Goal: Check status: Check status

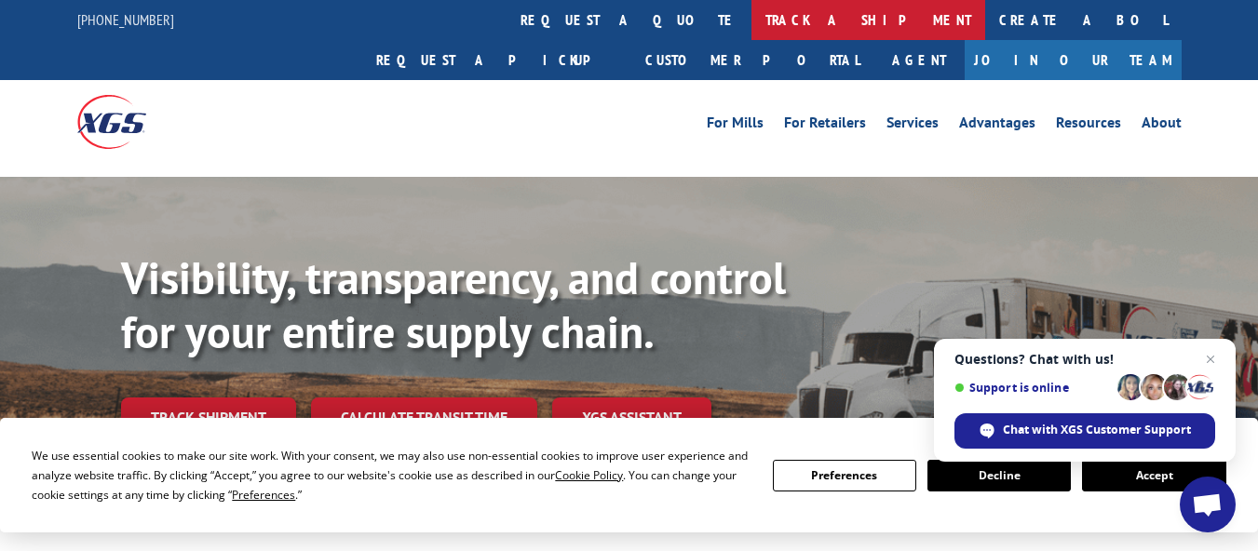
click at [751, 24] on link "track a shipment" at bounding box center [868, 20] width 234 height 40
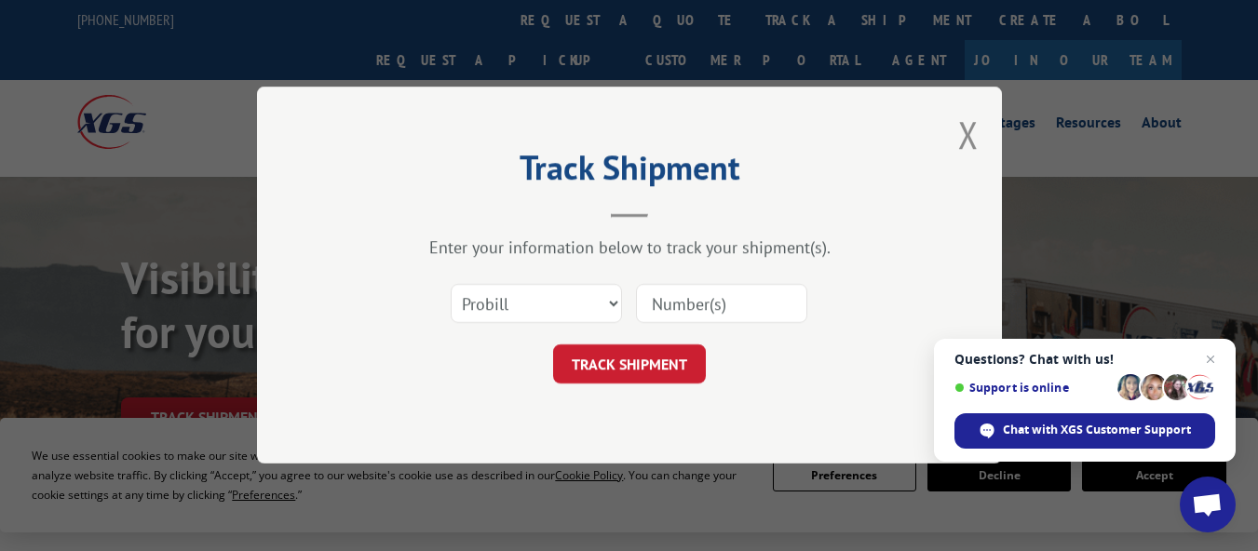
click at [680, 304] on input at bounding box center [721, 304] width 171 height 39
paste input "535219"
type input "535219"
click at [668, 353] on button "TRACK SHIPMENT" at bounding box center [629, 364] width 153 height 39
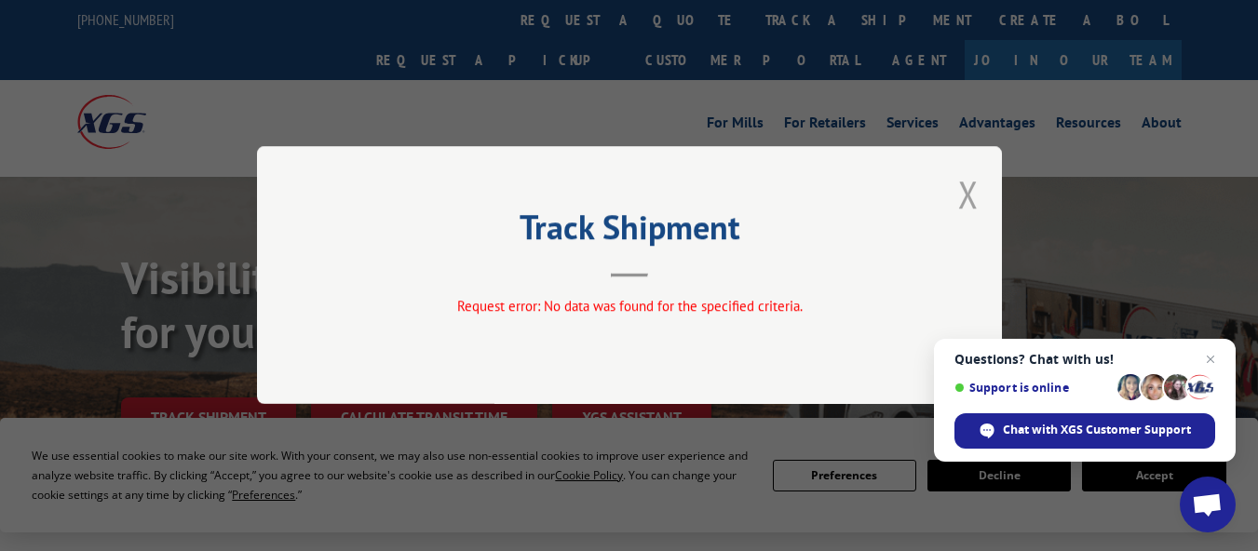
click at [976, 197] on button "Close modal" at bounding box center [968, 193] width 20 height 49
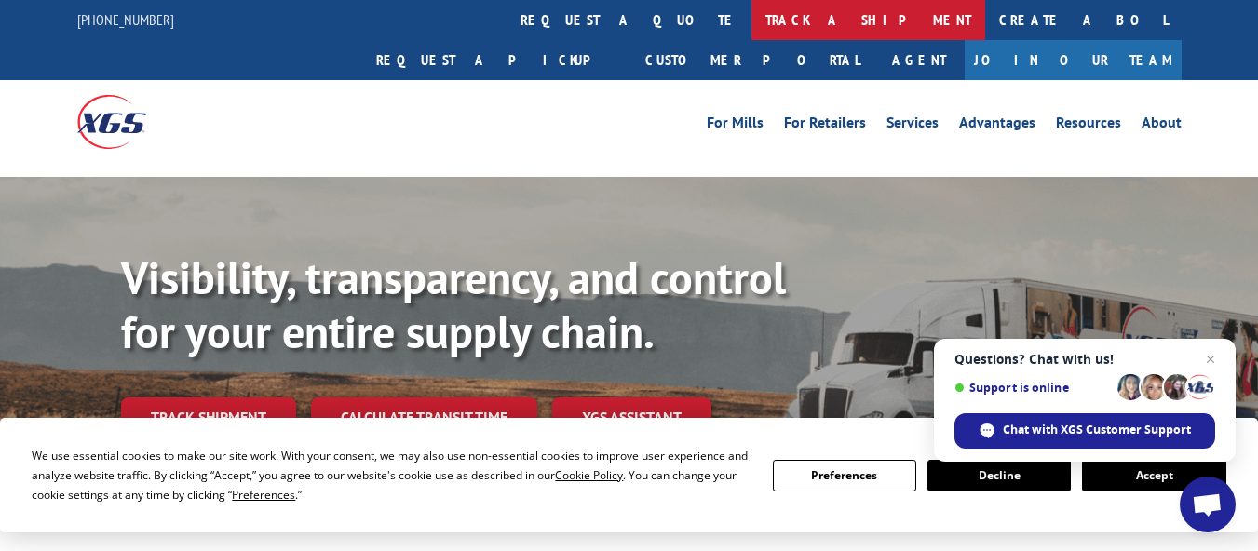
click at [751, 20] on link "track a shipment" at bounding box center [868, 20] width 234 height 40
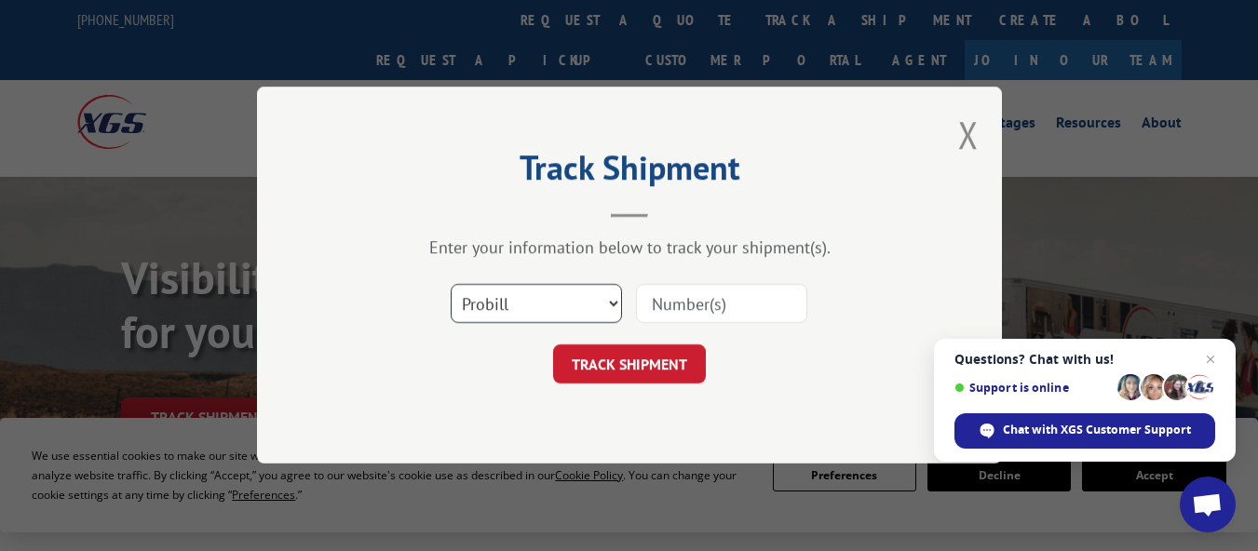
click at [579, 299] on select "Select category... Probill BOL PO" at bounding box center [536, 304] width 171 height 39
select select "bol"
click at [451, 285] on select "Select category... Probill BOL PO" at bounding box center [536, 304] width 171 height 39
click at [703, 304] on input at bounding box center [721, 304] width 171 height 39
paste input "8001698036"
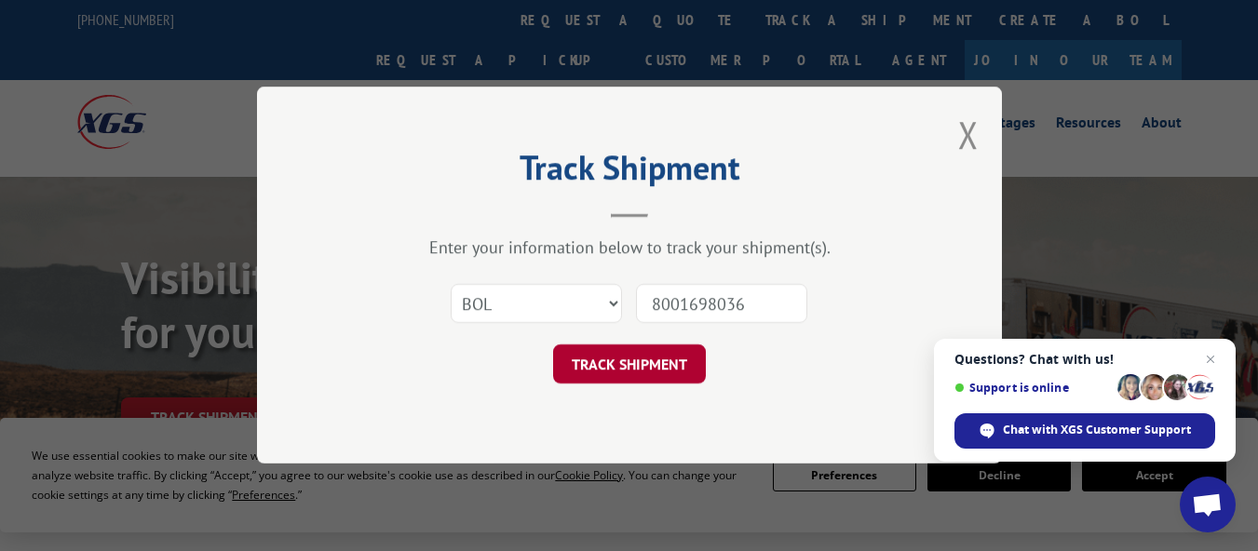
type input "8001698036"
click at [673, 365] on button "TRACK SHIPMENT" at bounding box center [629, 364] width 153 height 39
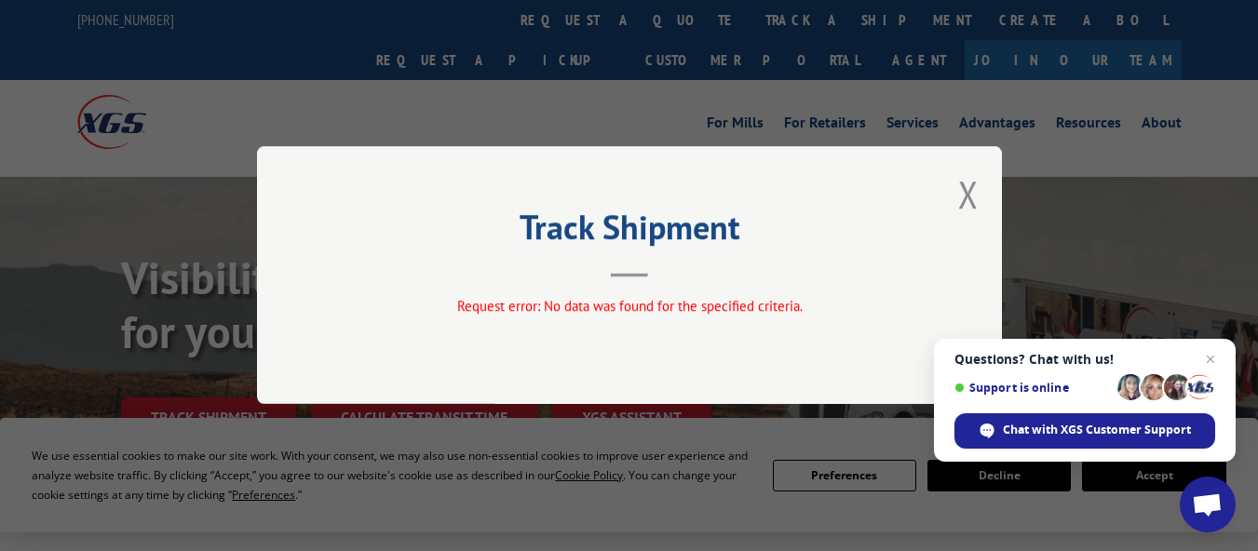
click at [572, 17] on div "Track Shipment Request error: No data was found for the specified criteria." at bounding box center [629, 275] width 1258 height 551
click at [965, 188] on button "Close modal" at bounding box center [968, 193] width 20 height 49
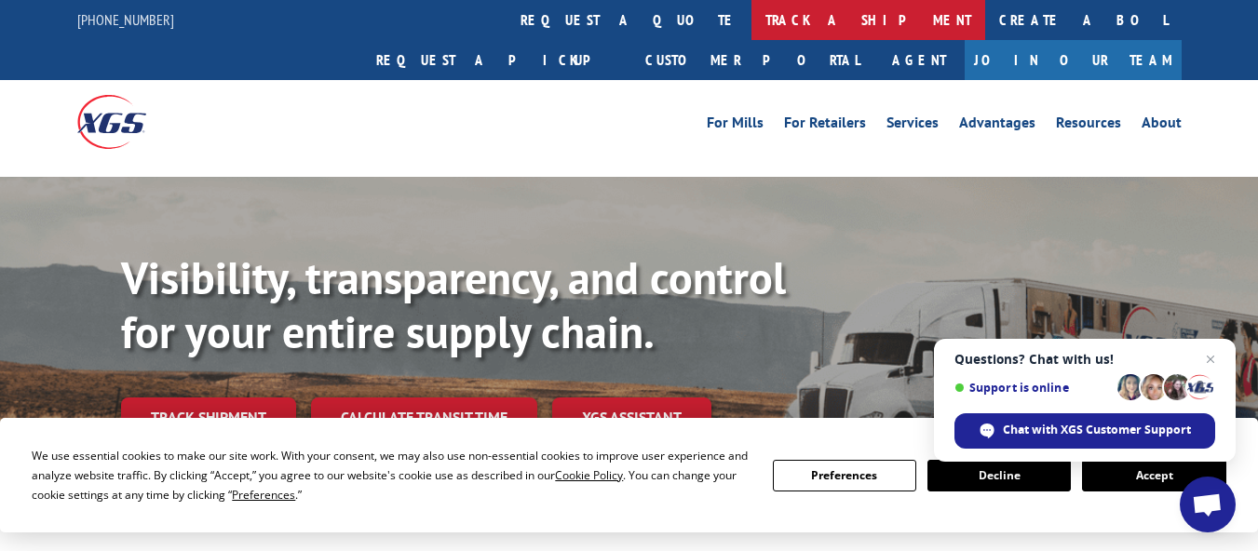
click at [751, 11] on link "track a shipment" at bounding box center [868, 20] width 234 height 40
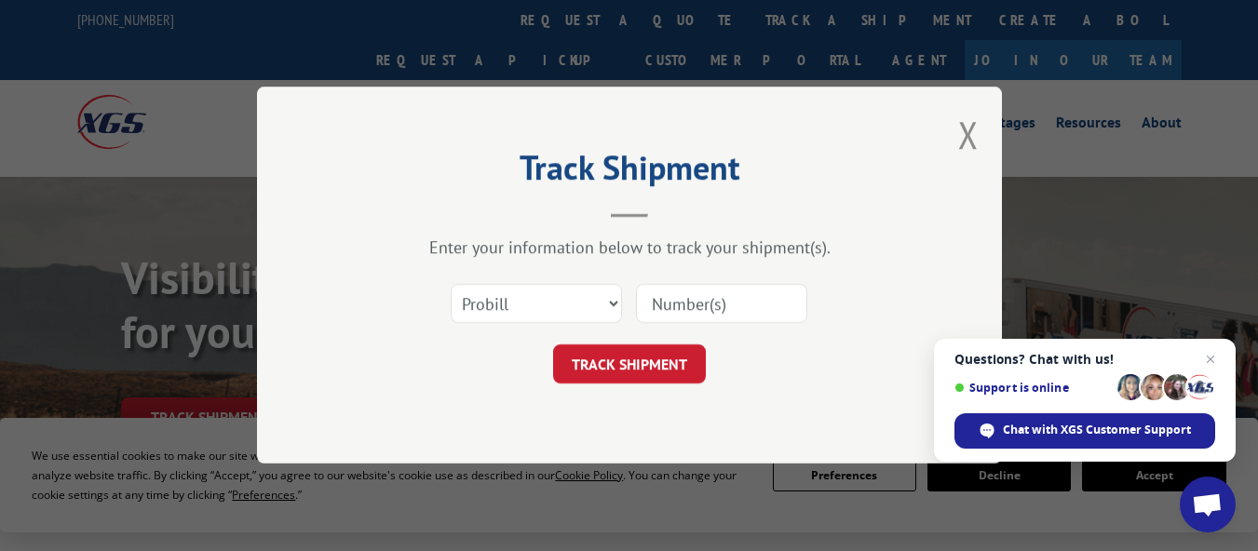
click at [697, 294] on input at bounding box center [721, 304] width 171 height 39
paste input "535219"
type input "535219"
click at [657, 358] on button "TRACK SHIPMENT" at bounding box center [629, 364] width 153 height 39
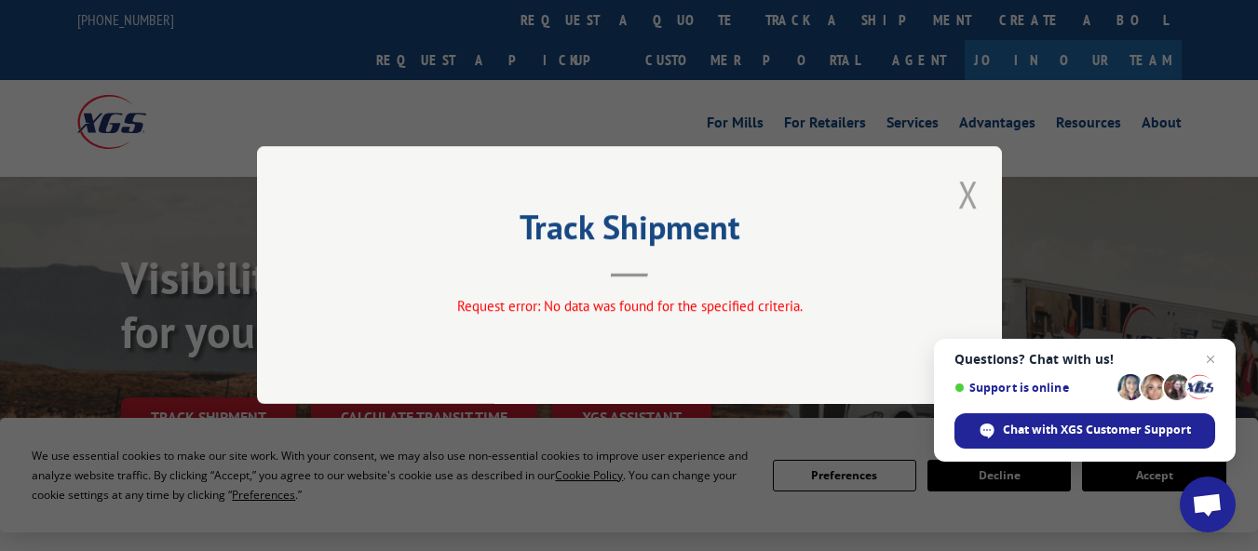
click at [960, 200] on button "Close modal" at bounding box center [968, 193] width 20 height 49
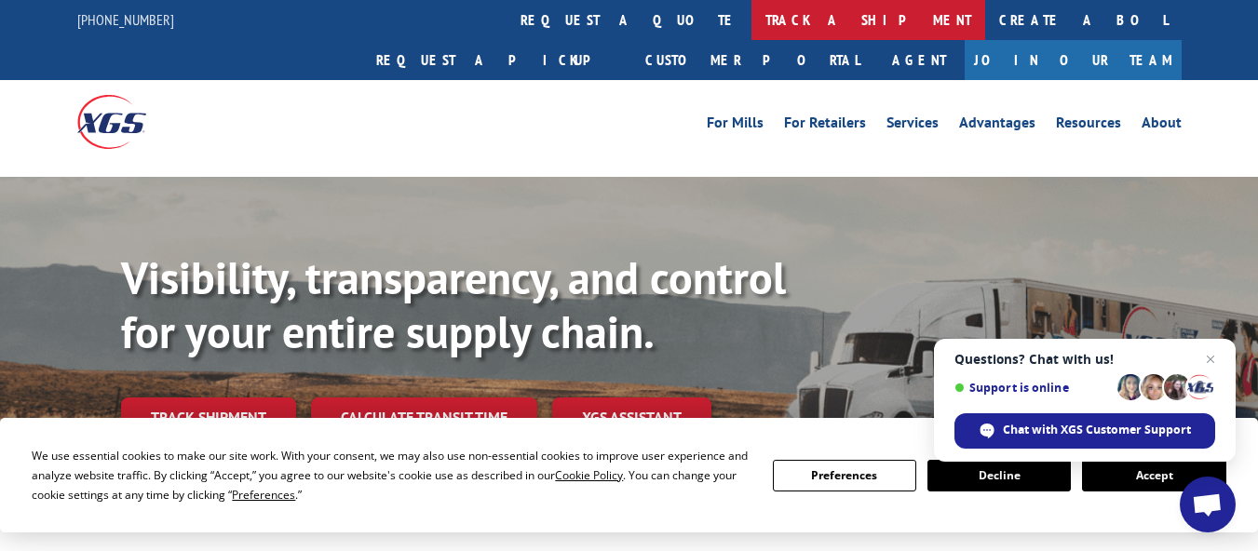
click at [751, 19] on link "track a shipment" at bounding box center [868, 20] width 234 height 40
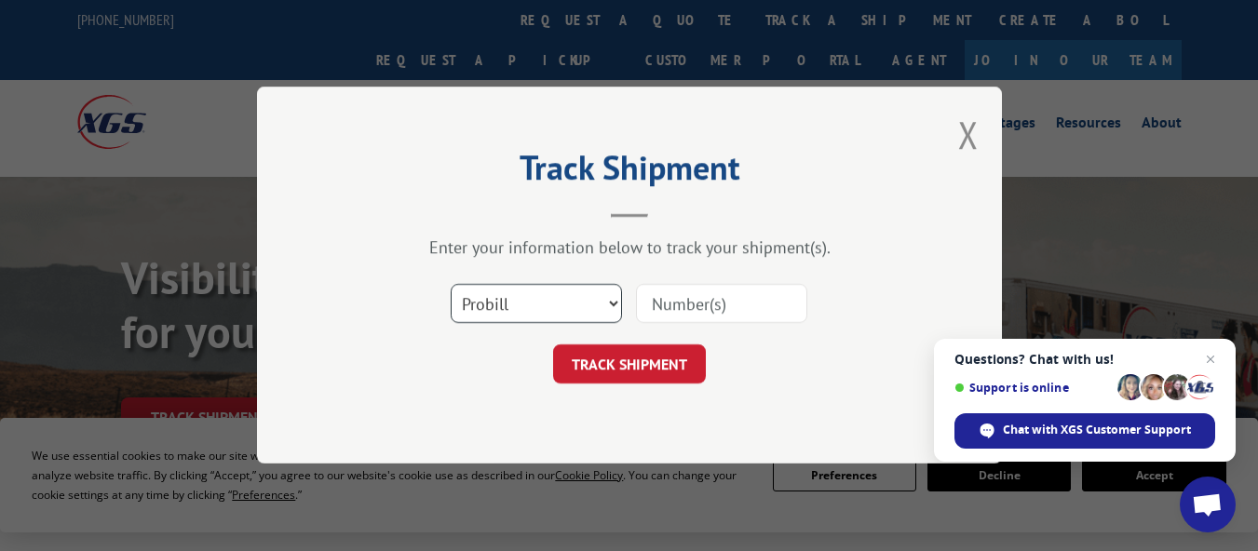
click at [553, 304] on select "Select category... Probill BOL PO" at bounding box center [536, 304] width 171 height 39
select select "bol"
click at [451, 285] on select "Select category... Probill BOL PO" at bounding box center [536, 304] width 171 height 39
click at [675, 303] on input at bounding box center [721, 304] width 171 height 39
paste input "8001698540"
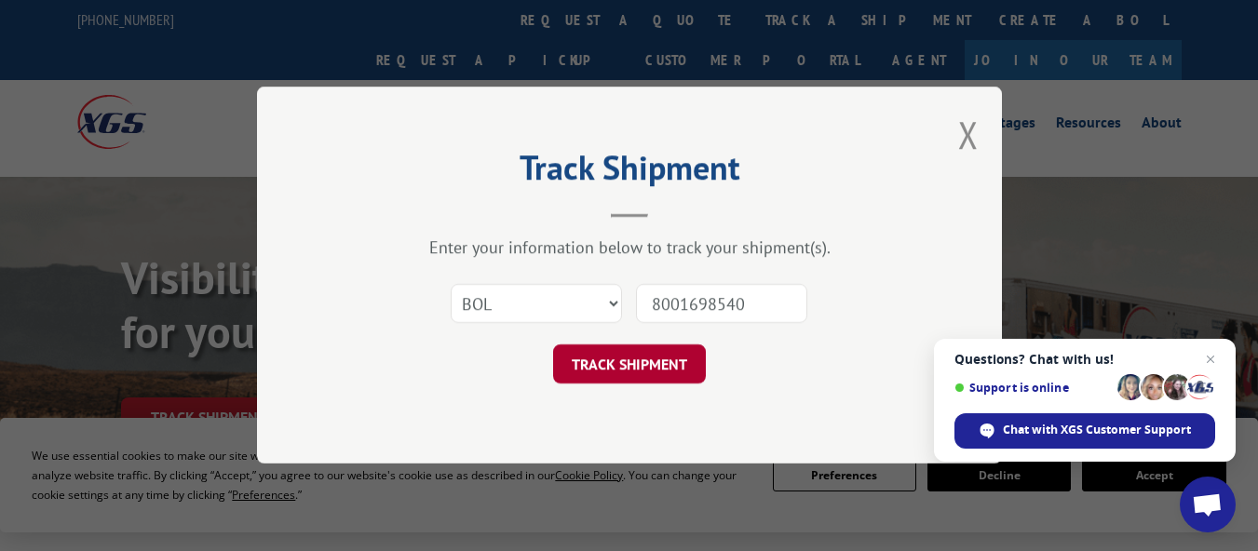
type input "8001698540"
click at [642, 363] on button "TRACK SHIPMENT" at bounding box center [629, 364] width 153 height 39
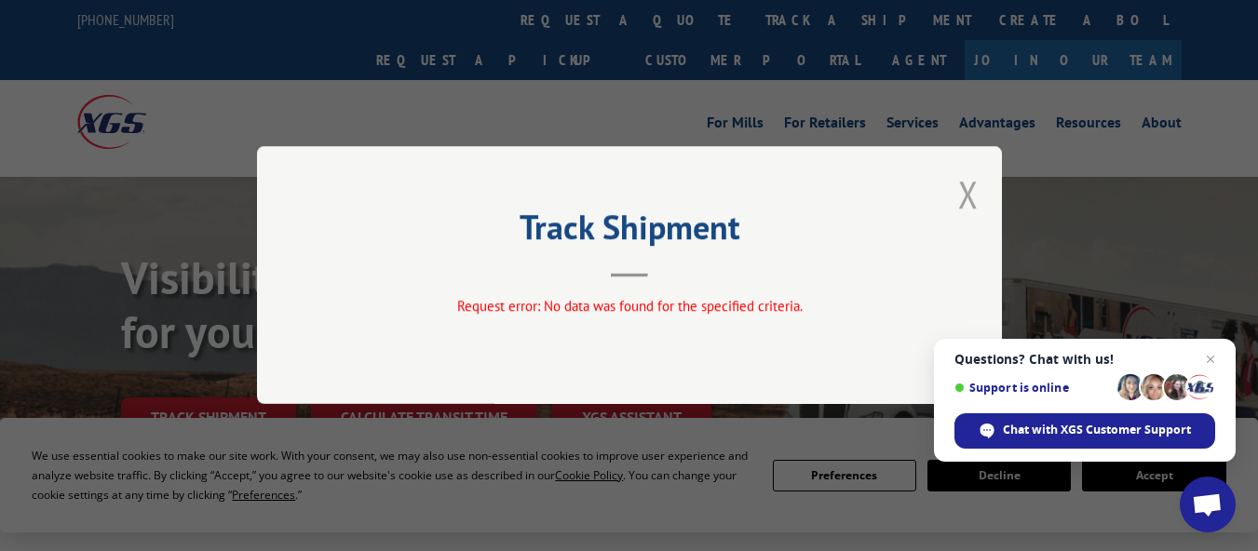
click at [971, 193] on button "Close modal" at bounding box center [968, 193] width 20 height 49
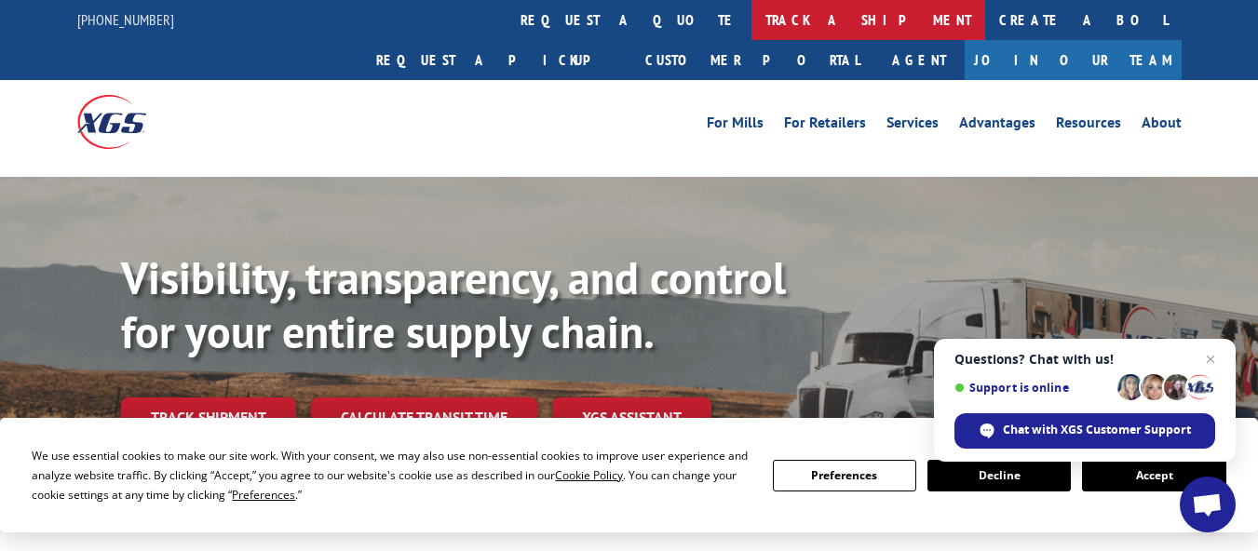
click at [751, 14] on link "track a shipment" at bounding box center [868, 20] width 234 height 40
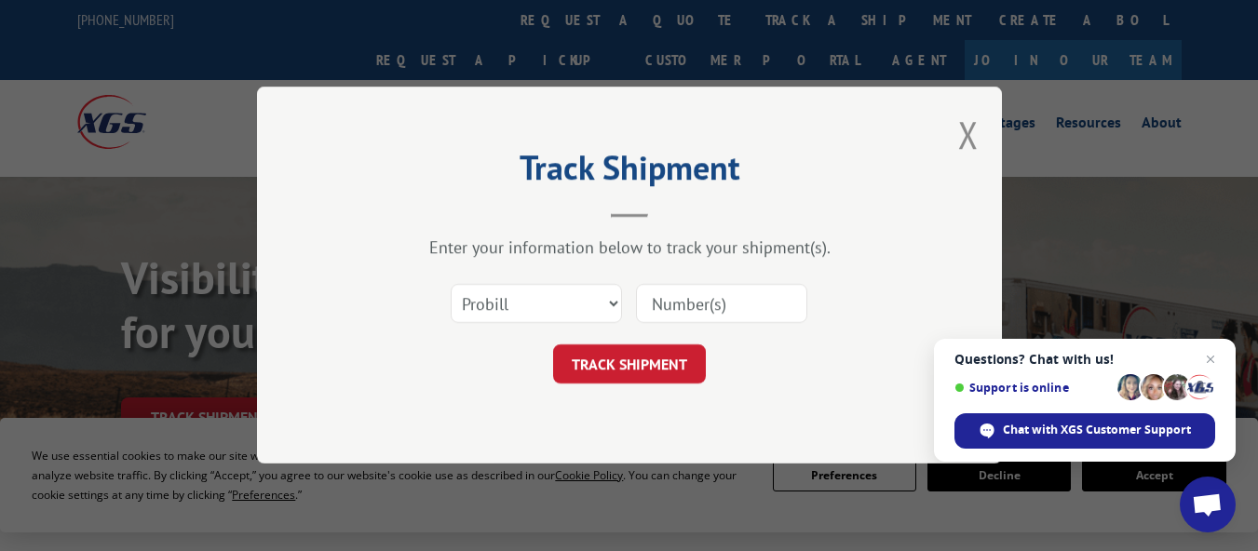
click at [686, 300] on input at bounding box center [721, 304] width 171 height 39
paste input "17341976"
type input "17341976"
click at [668, 353] on button "TRACK SHIPMENT" at bounding box center [629, 364] width 153 height 39
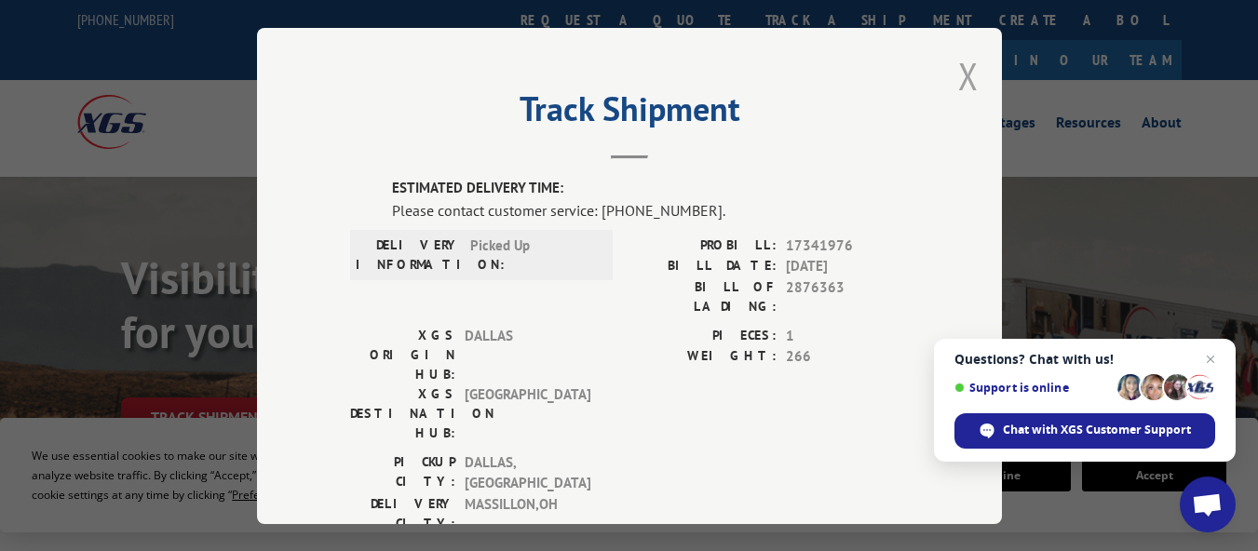
click at [962, 69] on button "Close modal" at bounding box center [968, 75] width 20 height 49
